Goal: Task Accomplishment & Management: Manage account settings

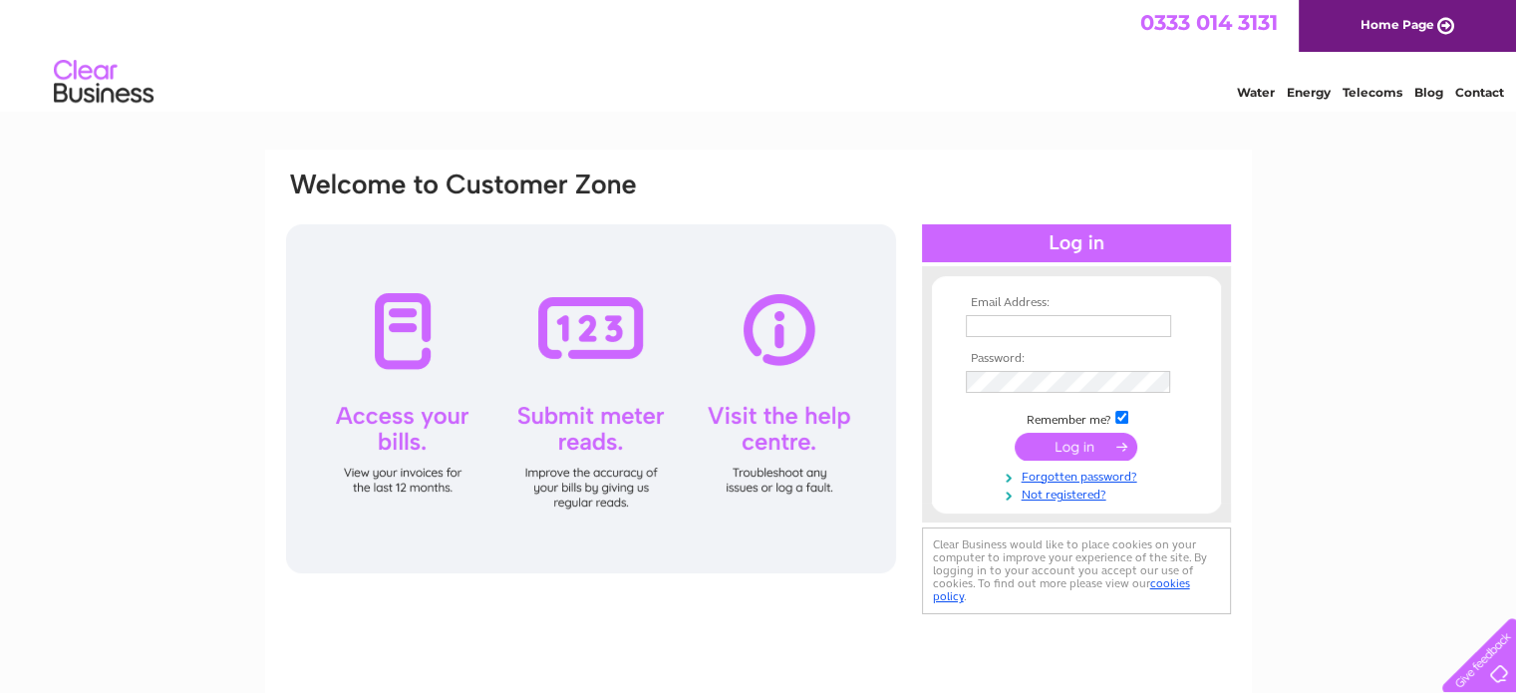
click at [1092, 323] on input "text" at bounding box center [1068, 326] width 205 height 22
type input "ian.stamford@leaside.org.uk"
click at [1123, 322] on input "ian.stamford@leaside.org.uk" at bounding box center [1069, 327] width 207 height 24
drag, startPoint x: 1160, startPoint y: 324, endPoint x: 904, endPoint y: 335, distance: 256.4
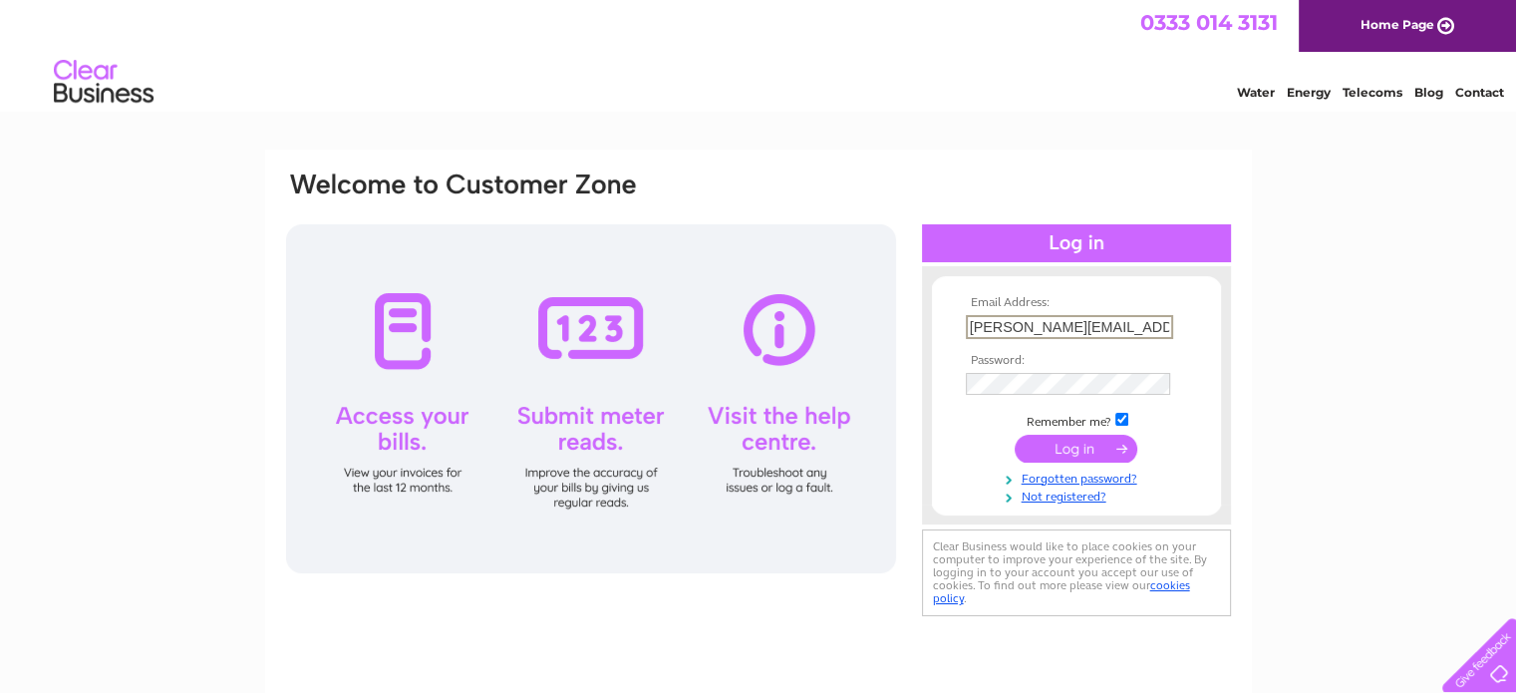
click at [904, 335] on div "Email Address: ian.stamford@leaside.org.uk Password:" at bounding box center [758, 395] width 949 height 452
drag, startPoint x: 1076, startPoint y: 326, endPoint x: 1001, endPoint y: 182, distance: 161.8
click at [1001, 182] on div "Email Address: ian.stamford@leaside.org.uk Password:" at bounding box center [758, 395] width 949 height 452
drag, startPoint x: 1148, startPoint y: 321, endPoint x: 962, endPoint y: 347, distance: 188.2
click at [962, 347] on tbody "Email Address: ian.stamford@leaside.org.uk Password: Remember me?" at bounding box center [1076, 400] width 231 height 208
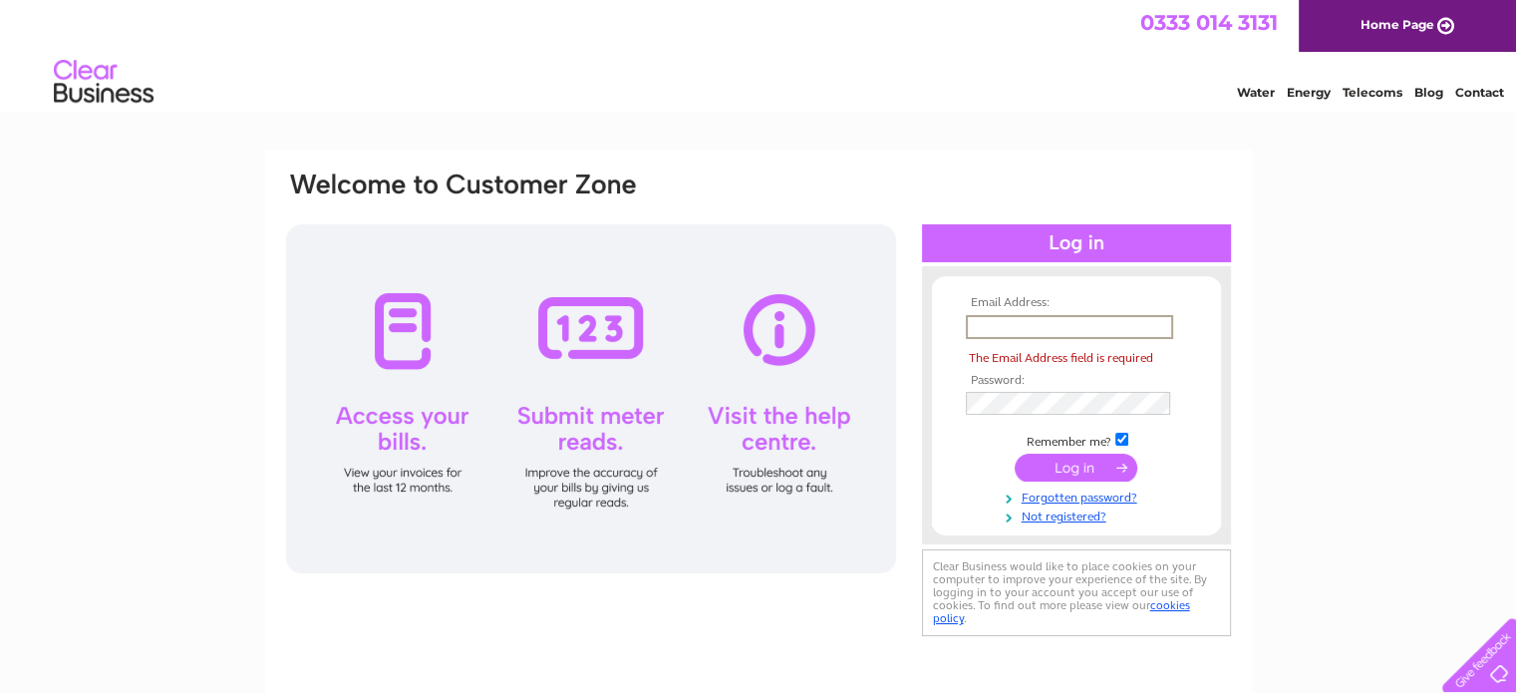
click at [1061, 319] on input "text" at bounding box center [1069, 327] width 207 height 24
type input "noel@leaside.co.uk"
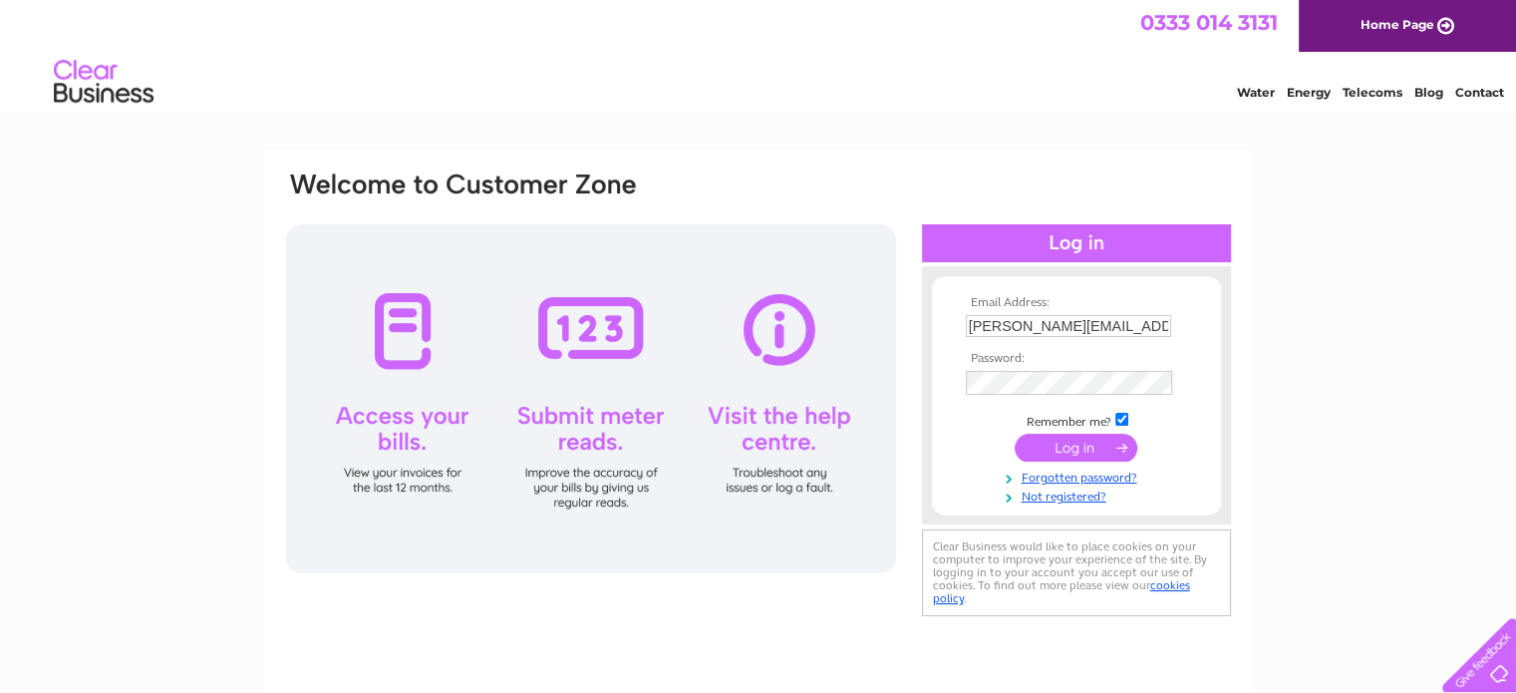
click at [1308, 306] on div "Email Address: noel@leaside.co.uk Password:" at bounding box center [758, 599] width 1516 height 899
click at [975, 439] on td at bounding box center [1076, 448] width 231 height 38
click at [1084, 438] on input "submit" at bounding box center [1076, 447] width 123 height 28
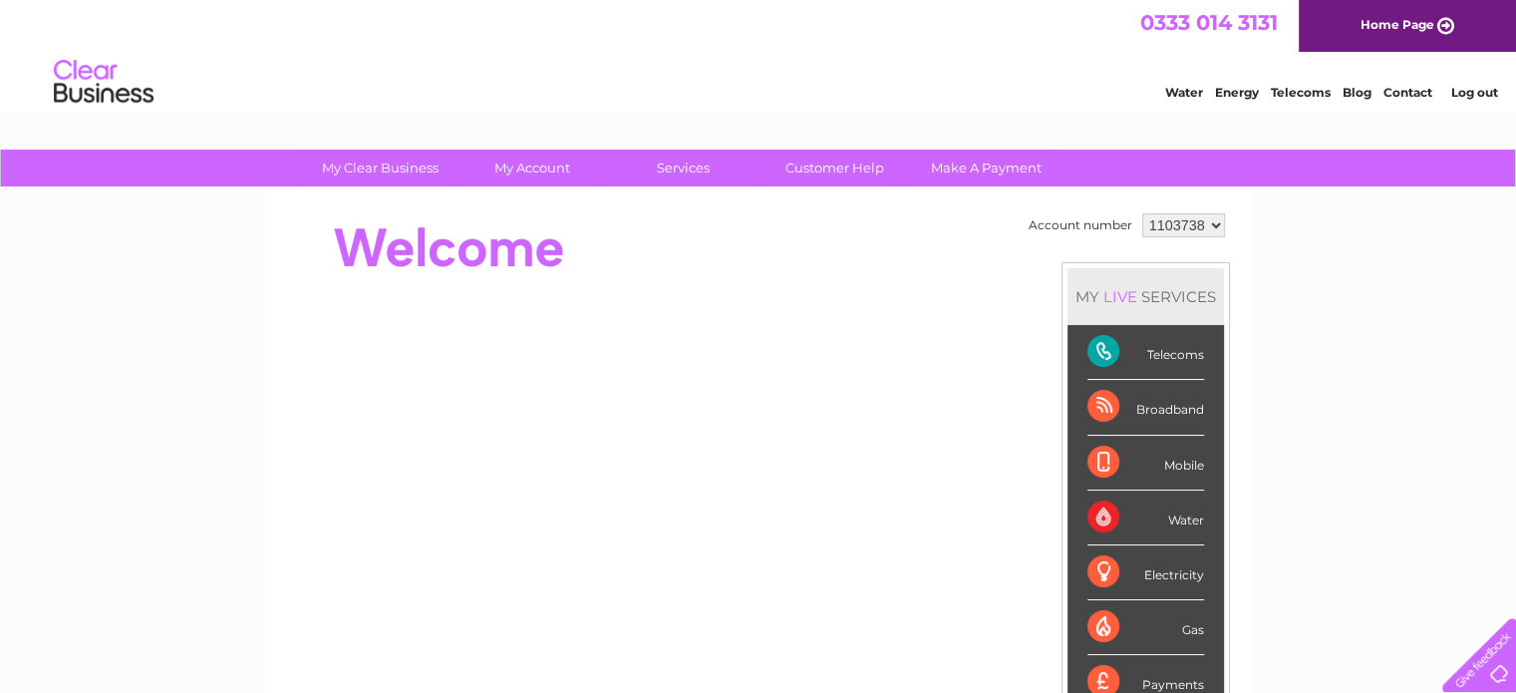
click at [747, 228] on div at bounding box center [647, 248] width 726 height 80
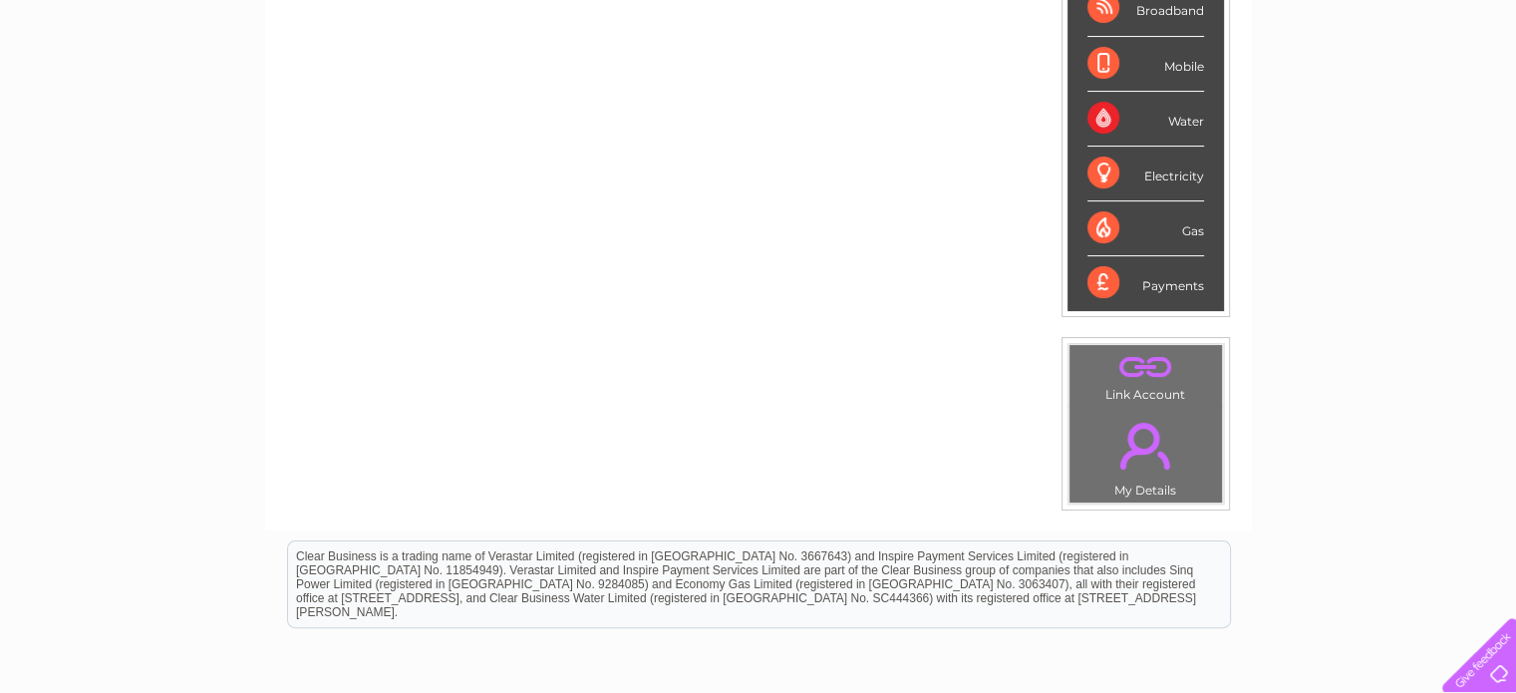
scroll to position [498, 0]
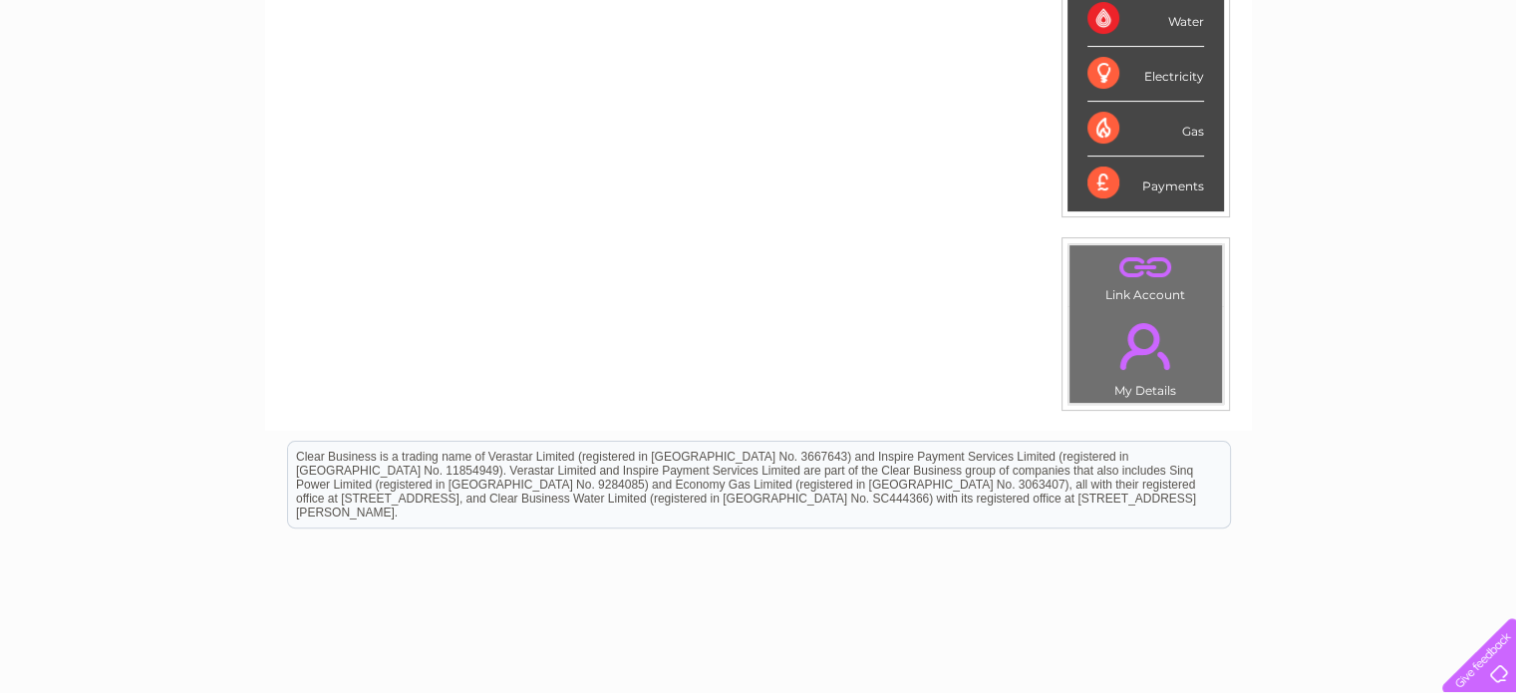
click at [1490, 665] on div at bounding box center [1475, 651] width 82 height 82
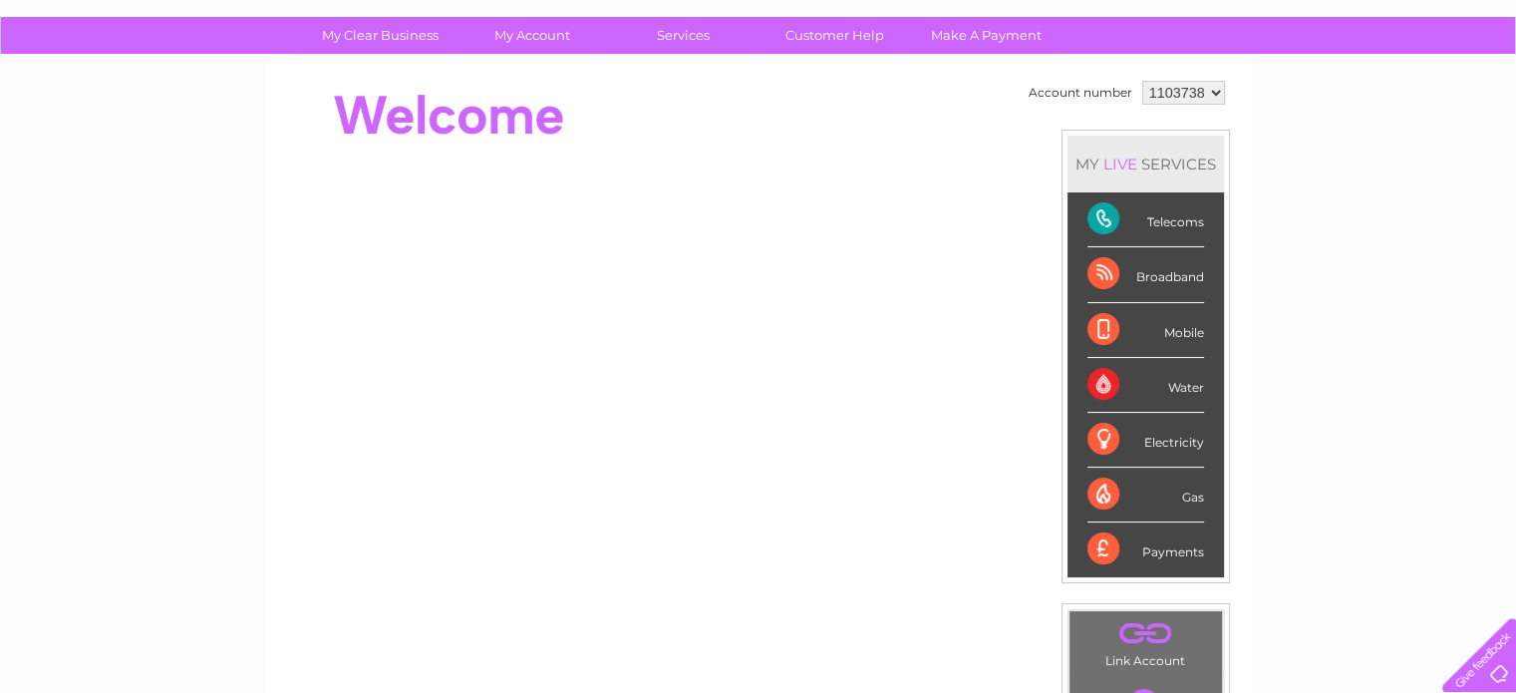
scroll to position [100, 0]
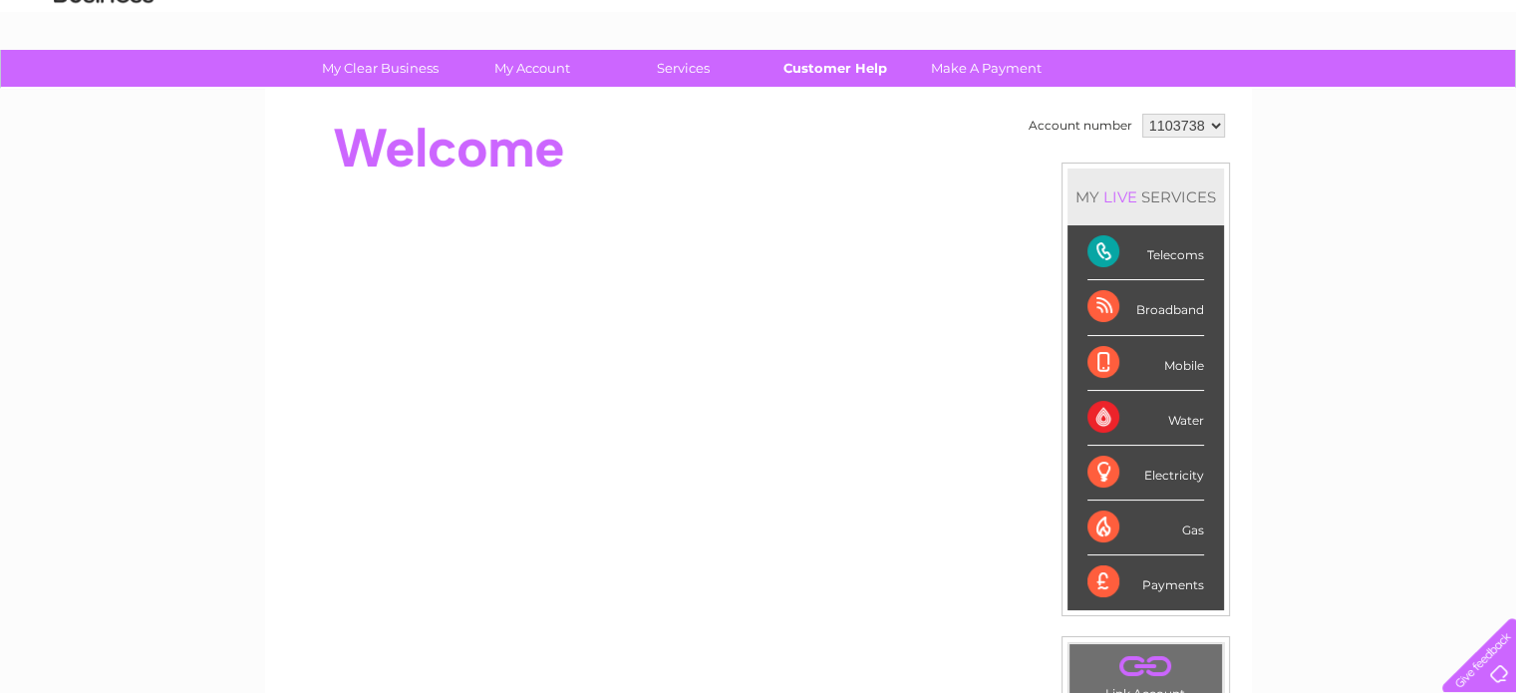
click at [832, 61] on link "Customer Help" at bounding box center [835, 68] width 164 height 37
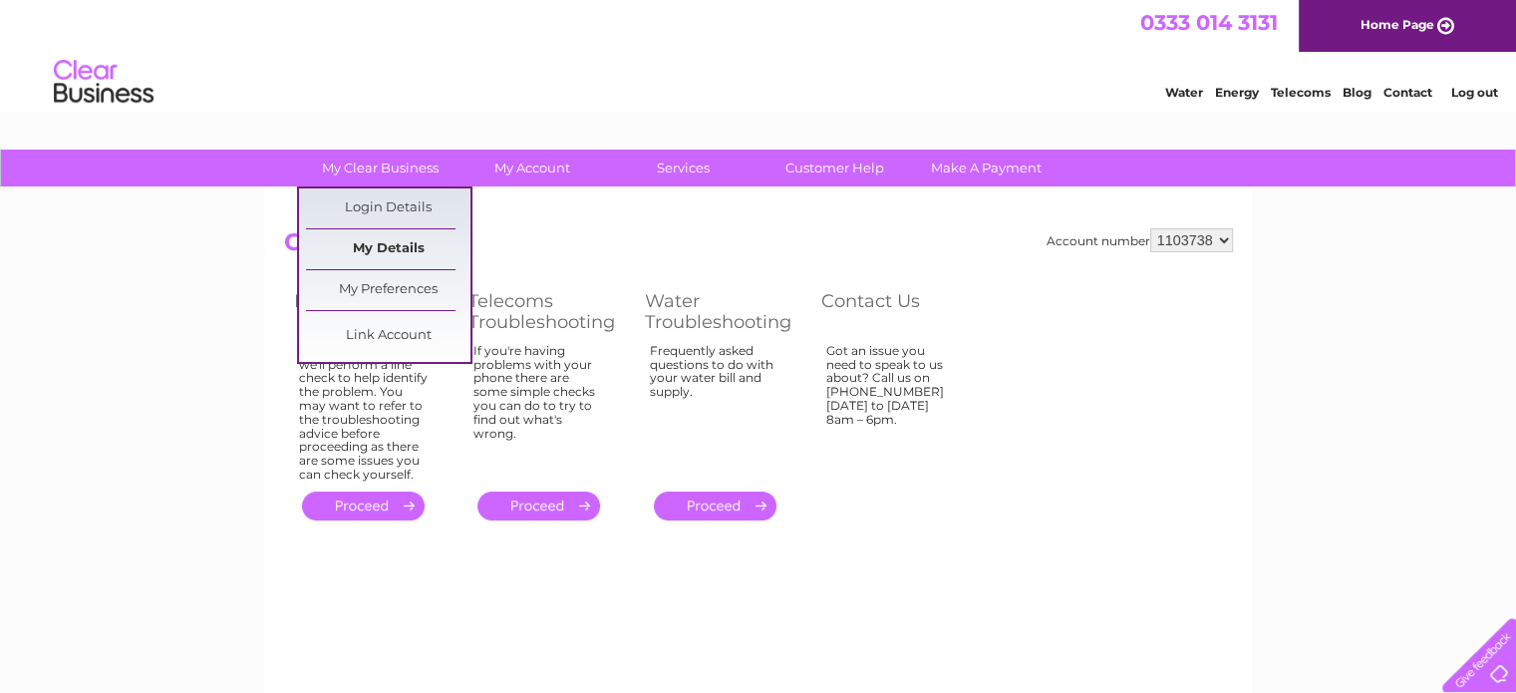
click at [375, 246] on link "My Details" at bounding box center [388, 249] width 164 height 40
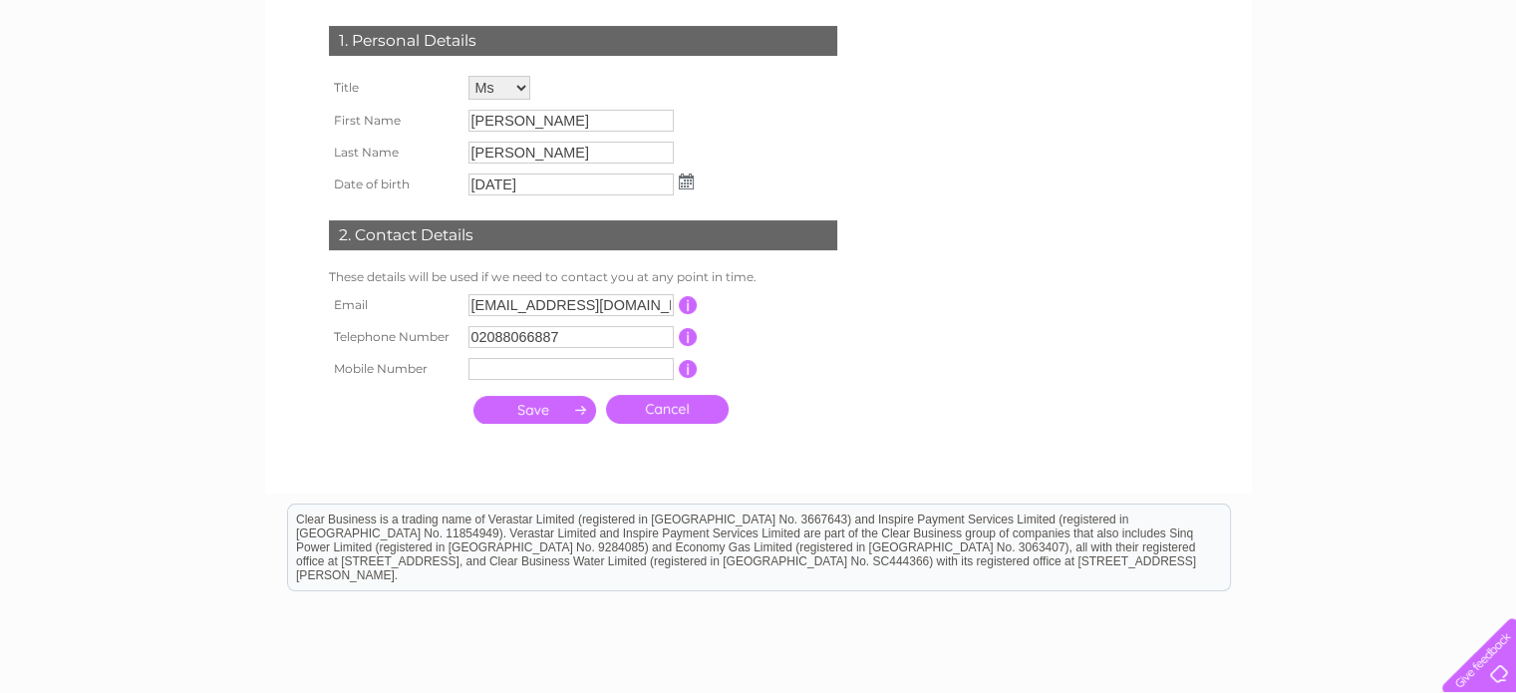
scroll to position [299, 0]
click at [521, 88] on select "Mr Mrs Ms Miss Dr Rev Prof Other" at bounding box center [499, 88] width 62 height 24
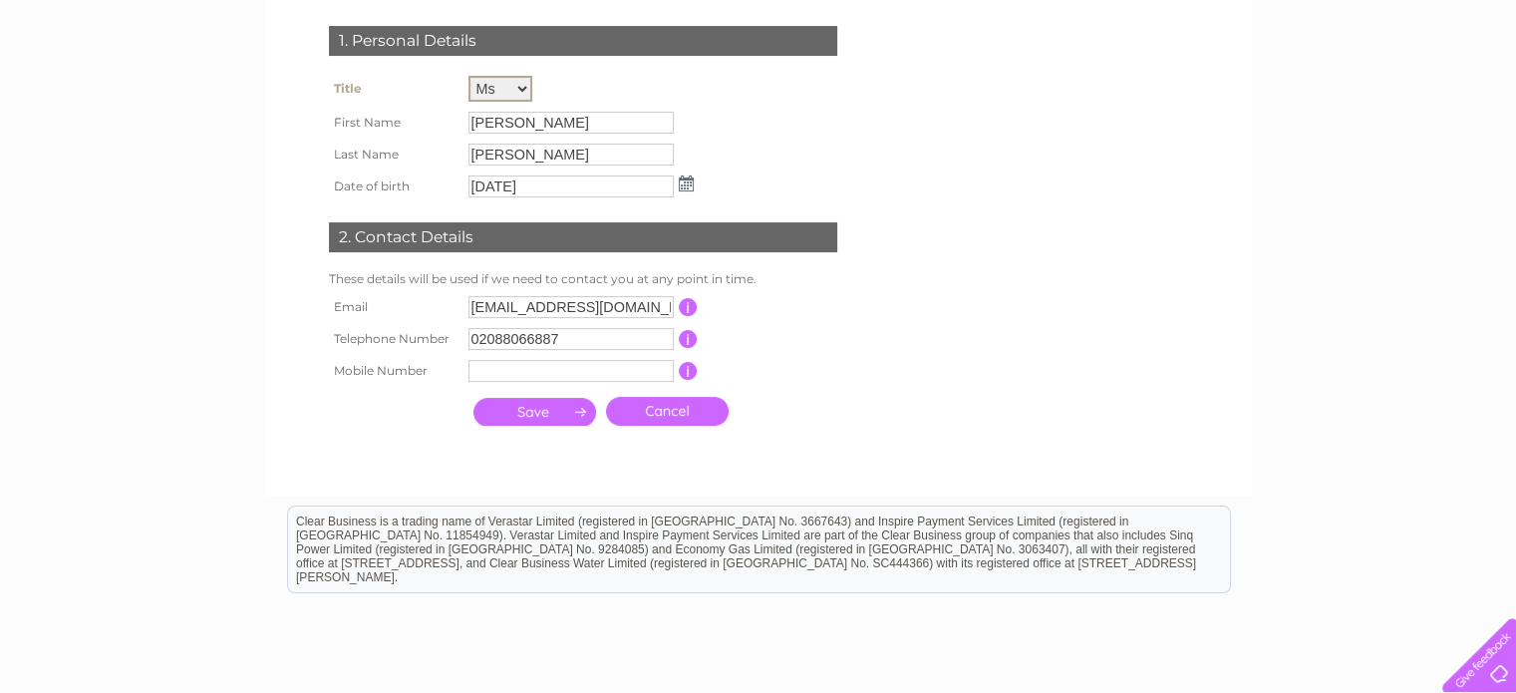
select select "Mr"
click at [468, 76] on select "Mr Mrs Ms Miss Dr Rev Prof Other" at bounding box center [500, 89] width 64 height 26
click at [522, 124] on input "Terry" at bounding box center [570, 123] width 205 height 22
click at [522, 124] on input "Terry" at bounding box center [571, 122] width 207 height 24
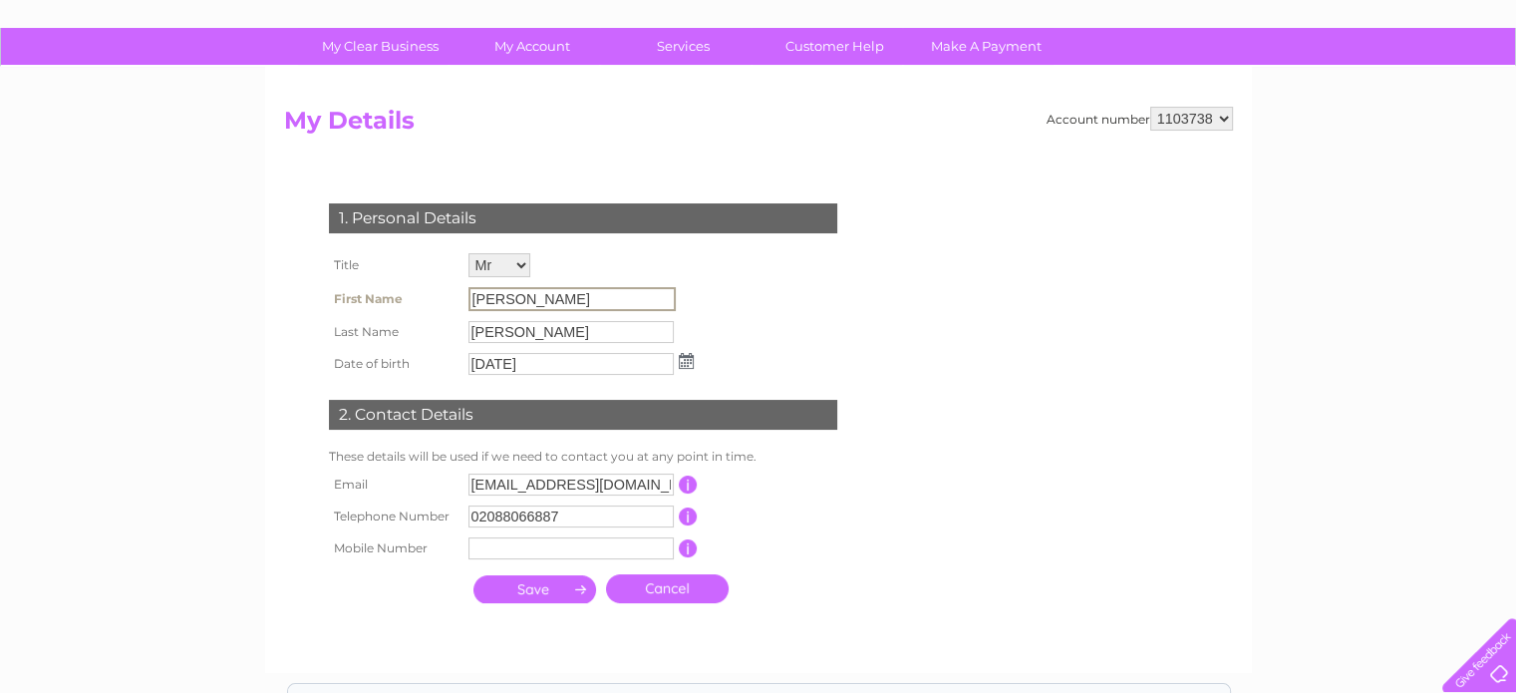
scroll to position [100, 0]
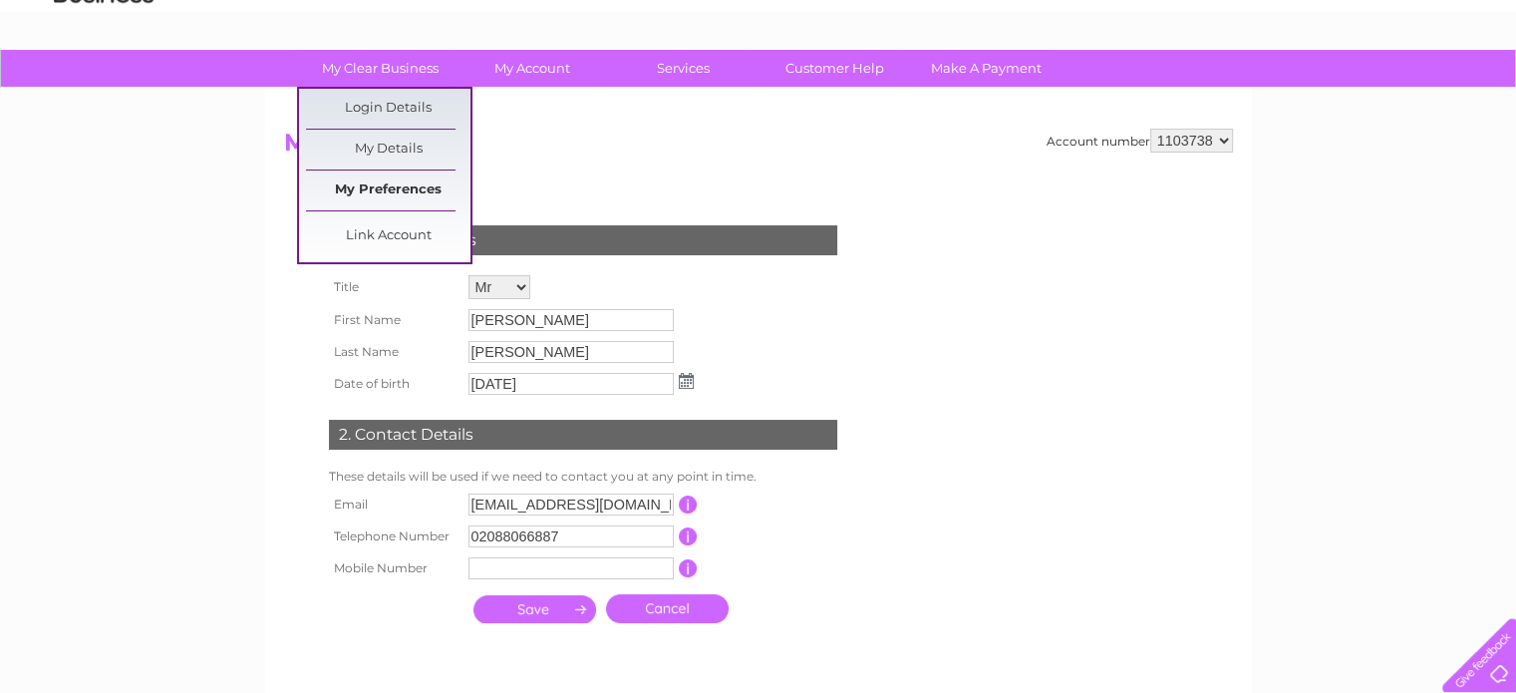
click at [399, 184] on link "My Preferences" at bounding box center [388, 190] width 164 height 40
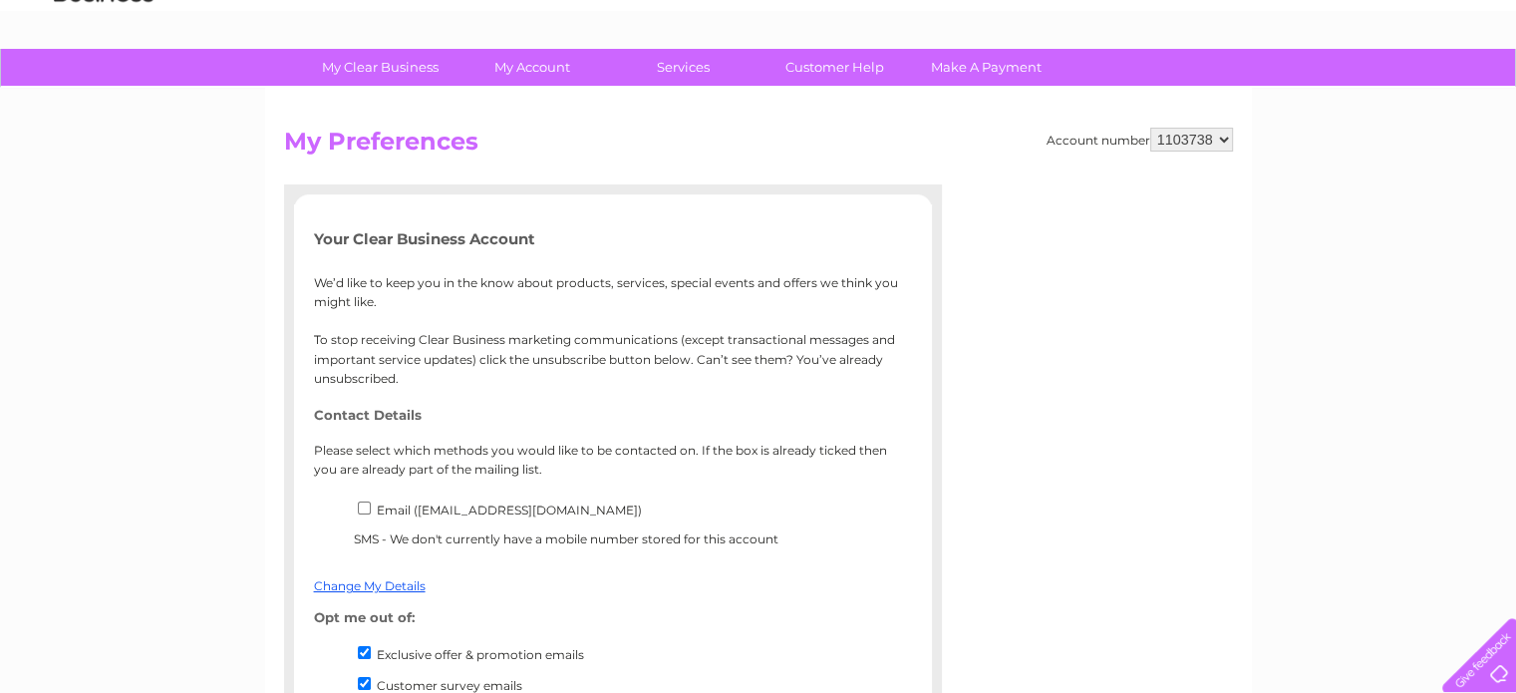
scroll to position [100, 0]
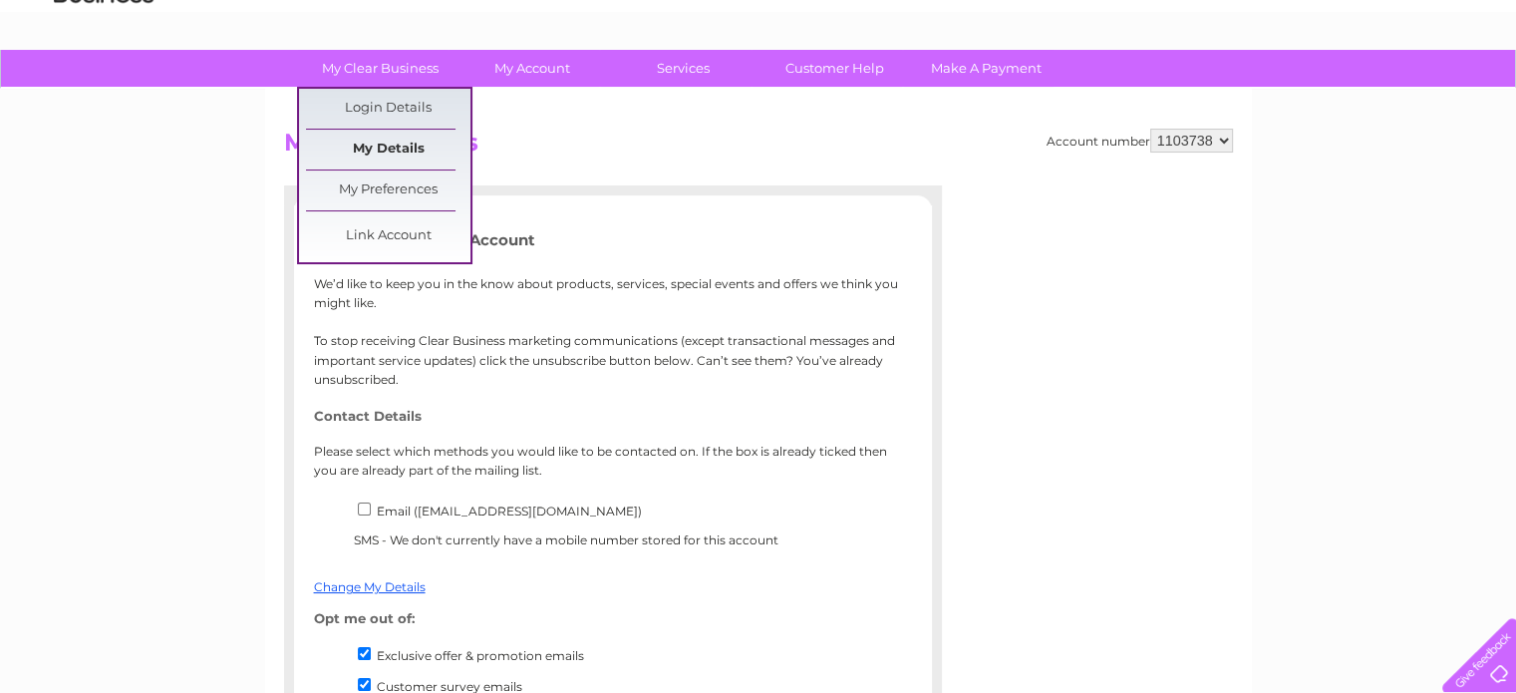
click at [385, 144] on link "My Details" at bounding box center [388, 150] width 164 height 40
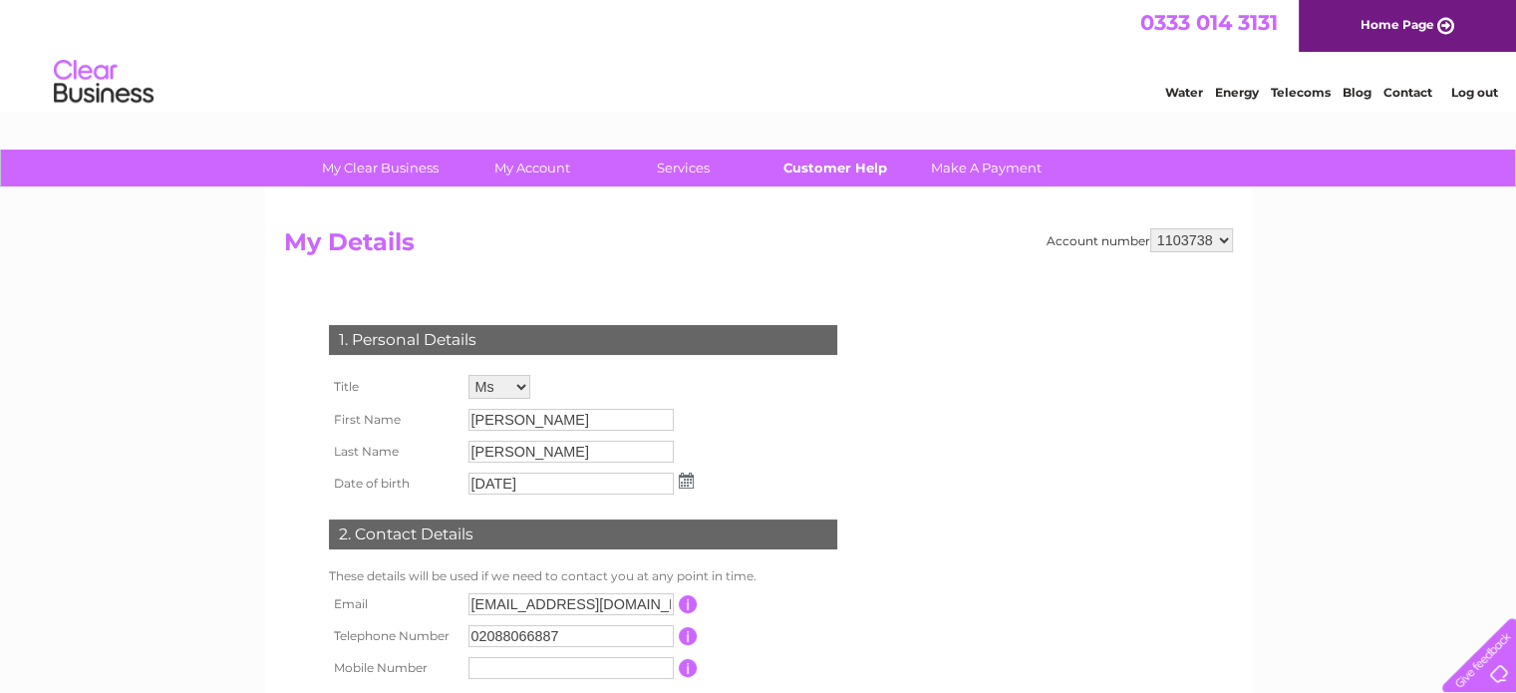
click at [851, 166] on link "Customer Help" at bounding box center [835, 168] width 164 height 37
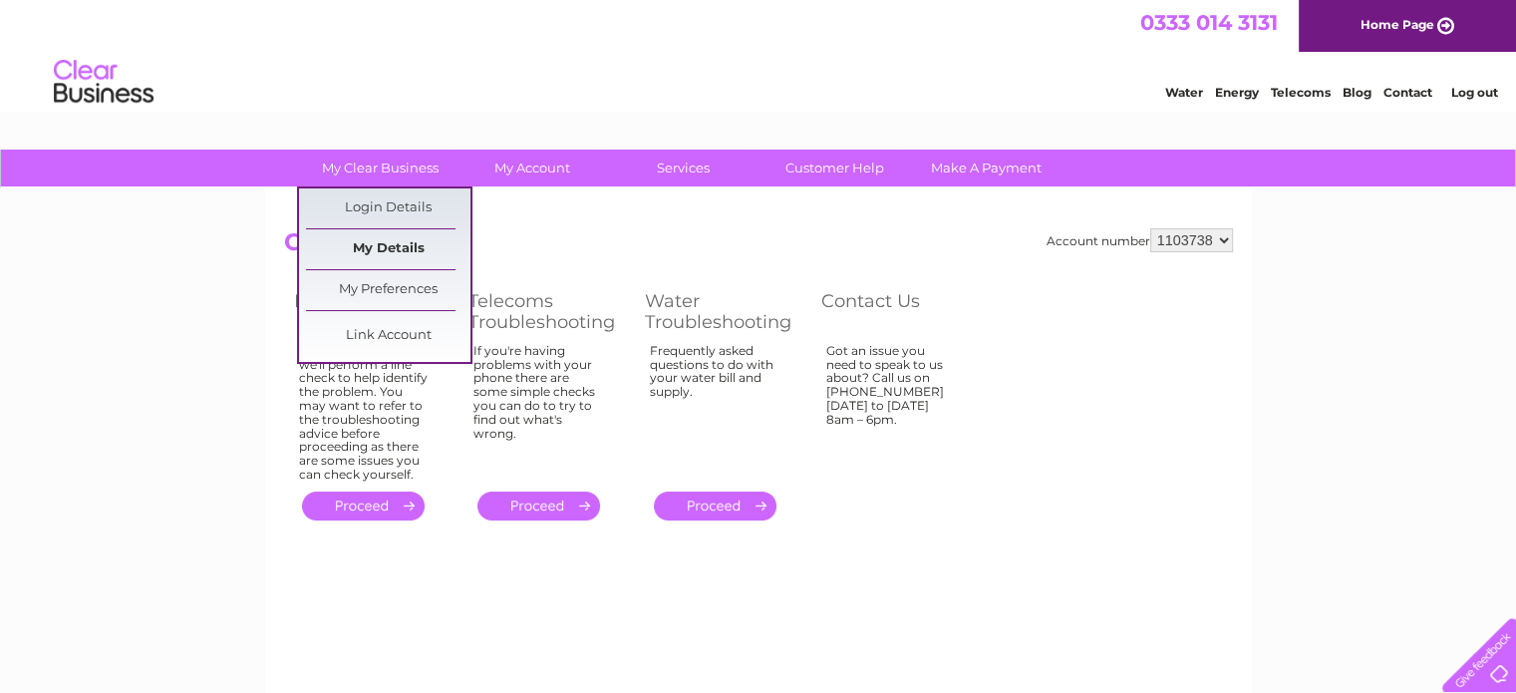
click at [383, 239] on link "My Details" at bounding box center [388, 249] width 164 height 40
